Goal: Task Accomplishment & Management: Manage account settings

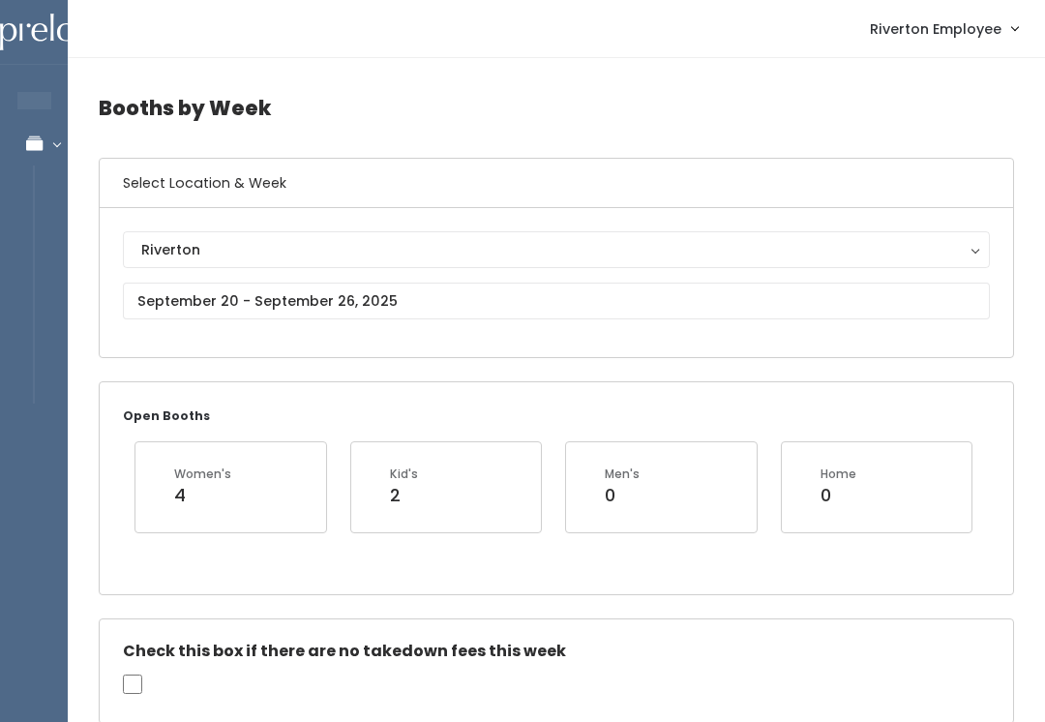
click at [583, 249] on div "Riverton" at bounding box center [556, 249] width 830 height 21
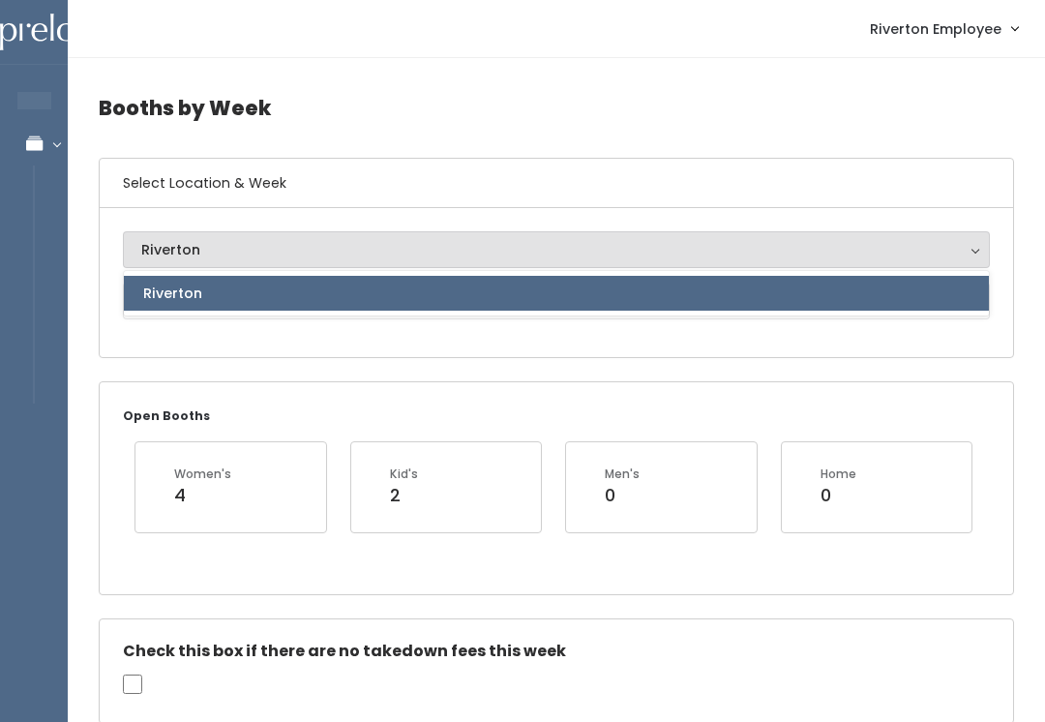
click at [634, 167] on h6 "Select Location & Week" at bounding box center [556, 183] width 913 height 49
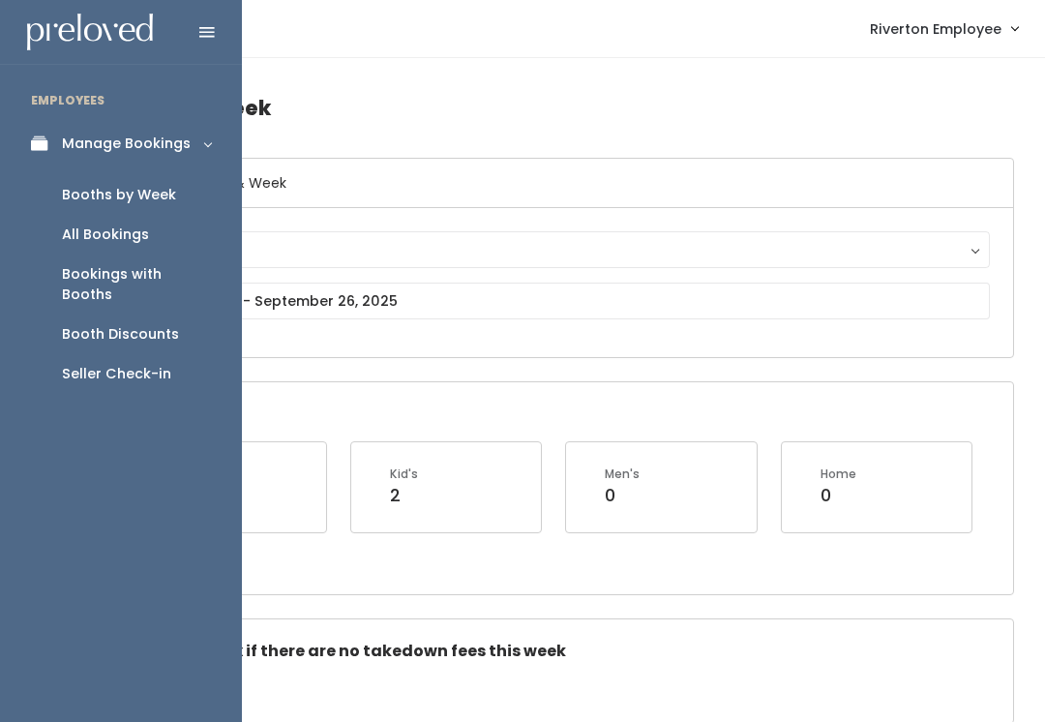
click at [75, 324] on div "Booth Discounts" at bounding box center [120, 334] width 117 height 20
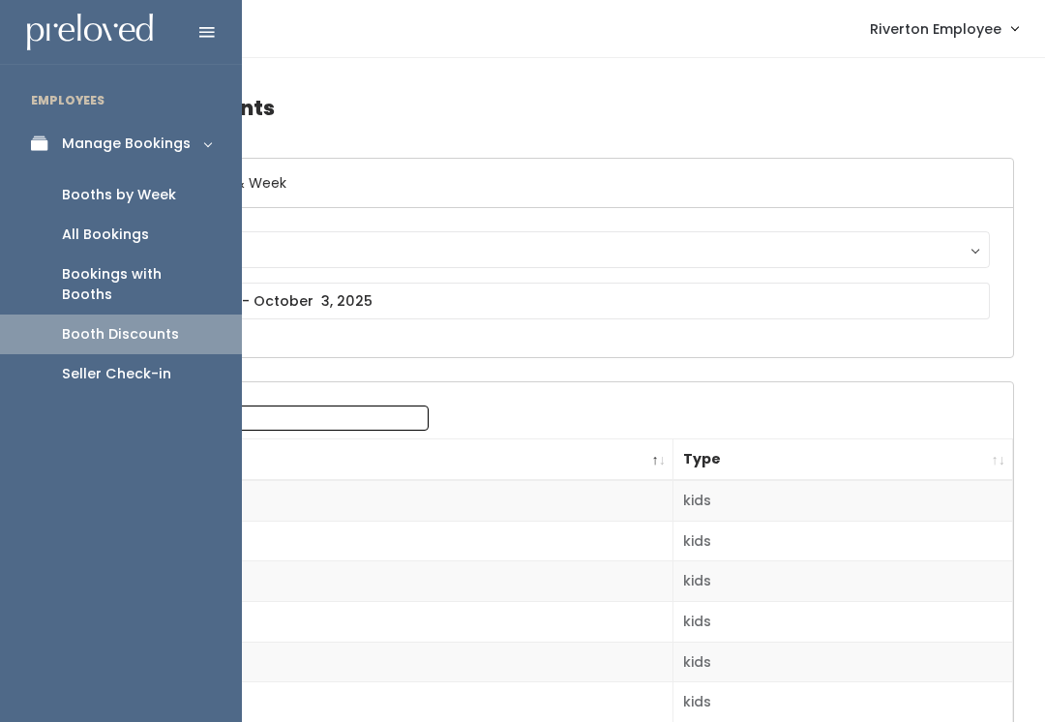
click at [77, 190] on div "Booths by Week" at bounding box center [119, 195] width 114 height 20
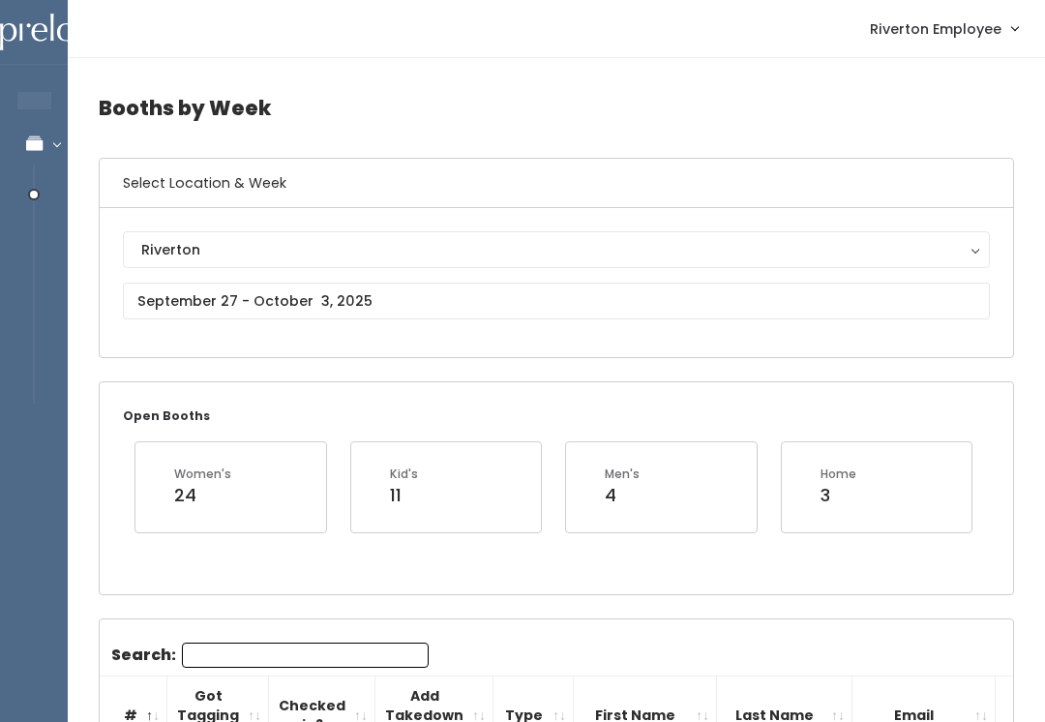
click at [392, 86] on h4 "Booths by Week" at bounding box center [556, 107] width 915 height 53
click at [346, 291] on input "text" at bounding box center [556, 301] width 867 height 37
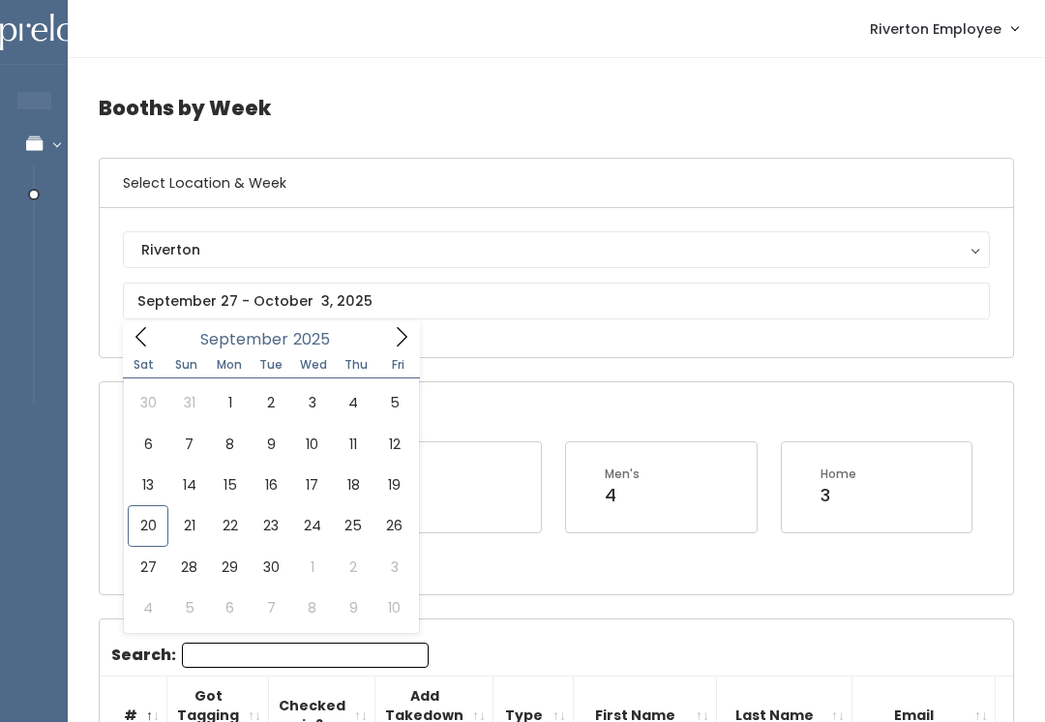
click at [587, 219] on div "Riverton Riverton" at bounding box center [556, 282] width 913 height 149
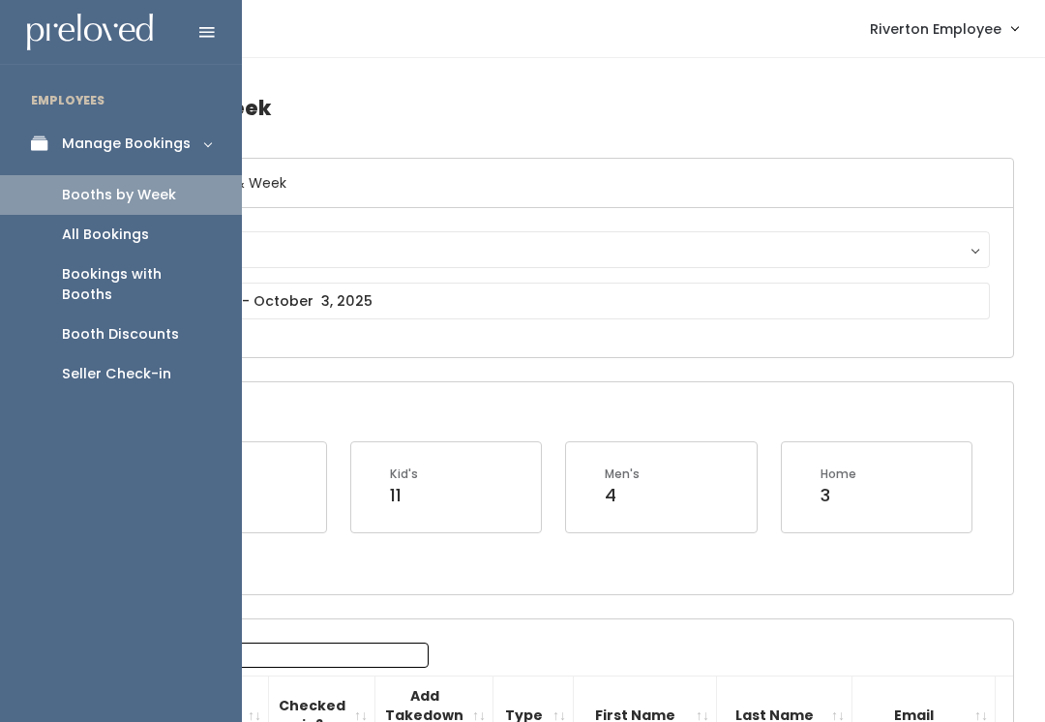
click at [68, 324] on div "Booth Discounts" at bounding box center [120, 334] width 117 height 20
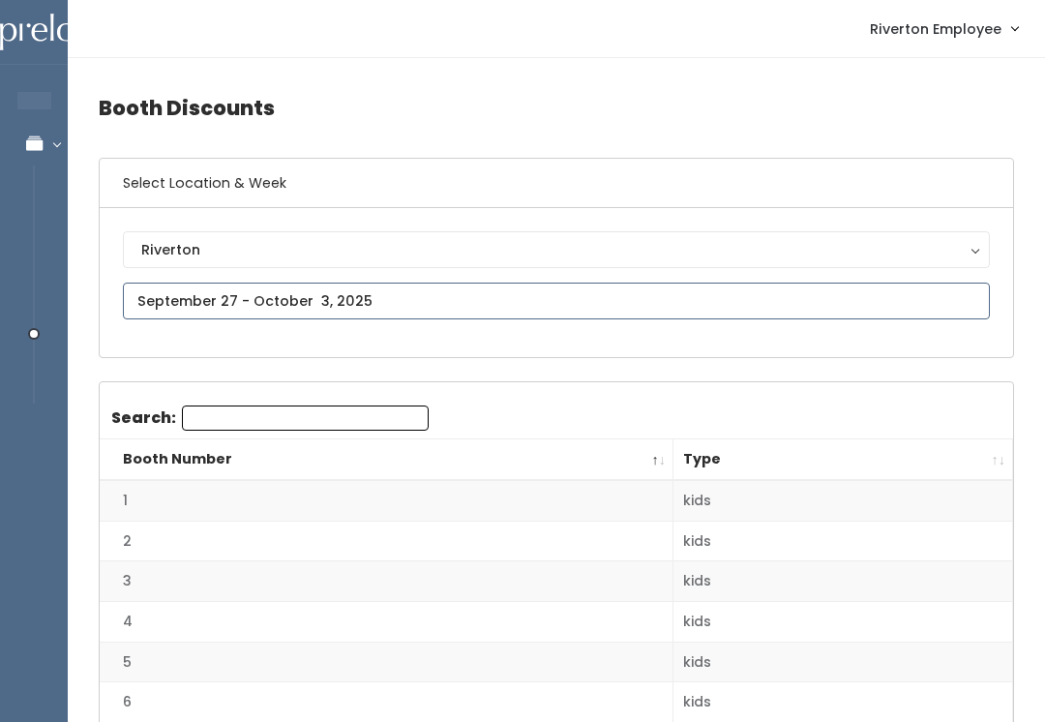
click at [173, 283] on input "text" at bounding box center [556, 301] width 867 height 37
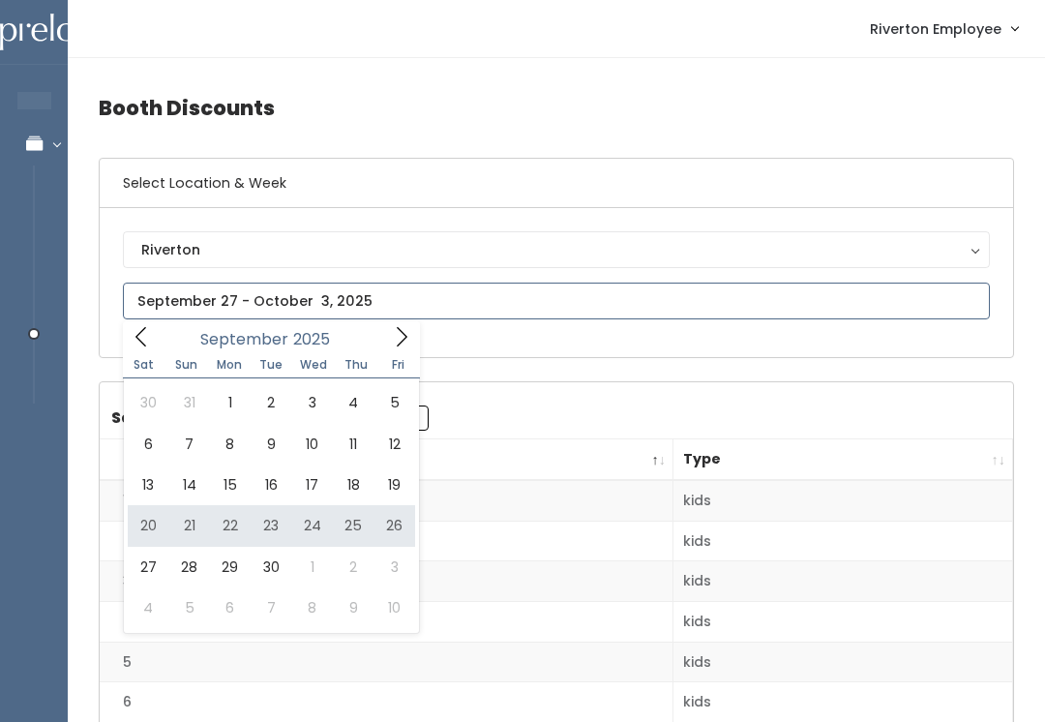
type input "September 20 to September 26"
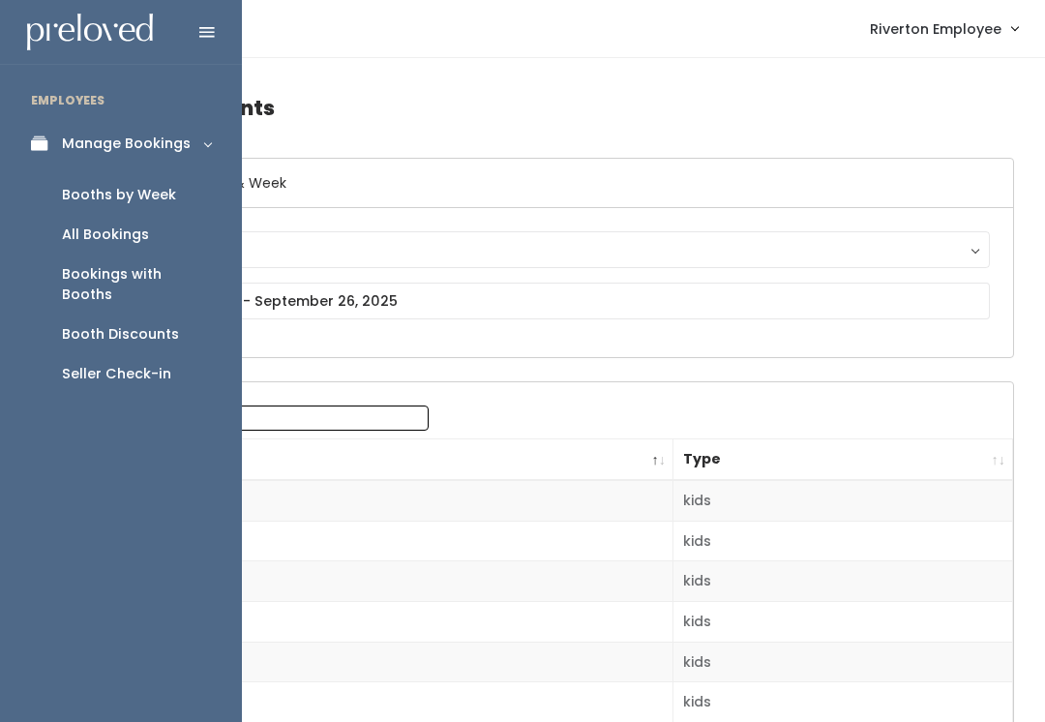
click at [175, 206] on link "Booths by Week" at bounding box center [121, 195] width 242 height 40
